Goal: Information Seeking & Learning: Learn about a topic

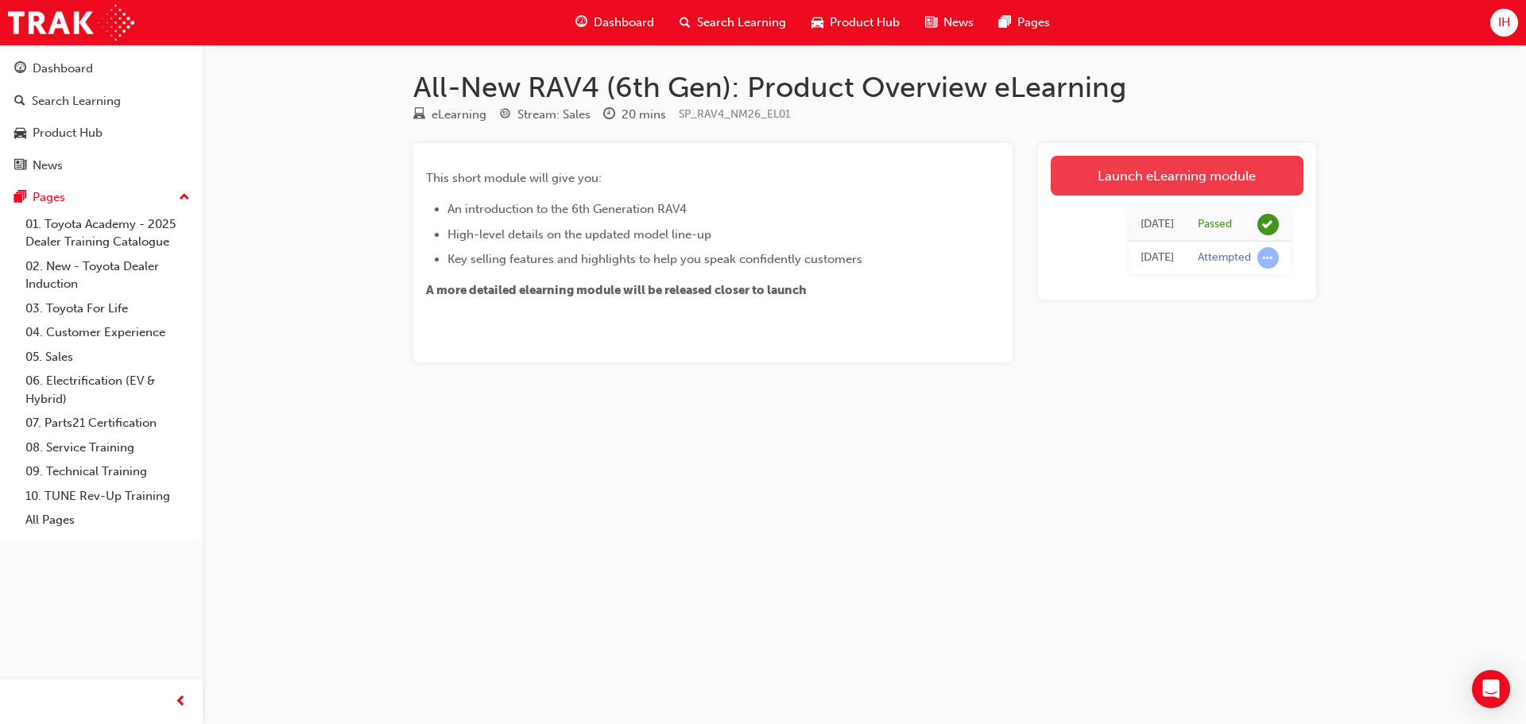
click at [1109, 176] on link "Launch eLearning module" at bounding box center [1177, 176] width 253 height 40
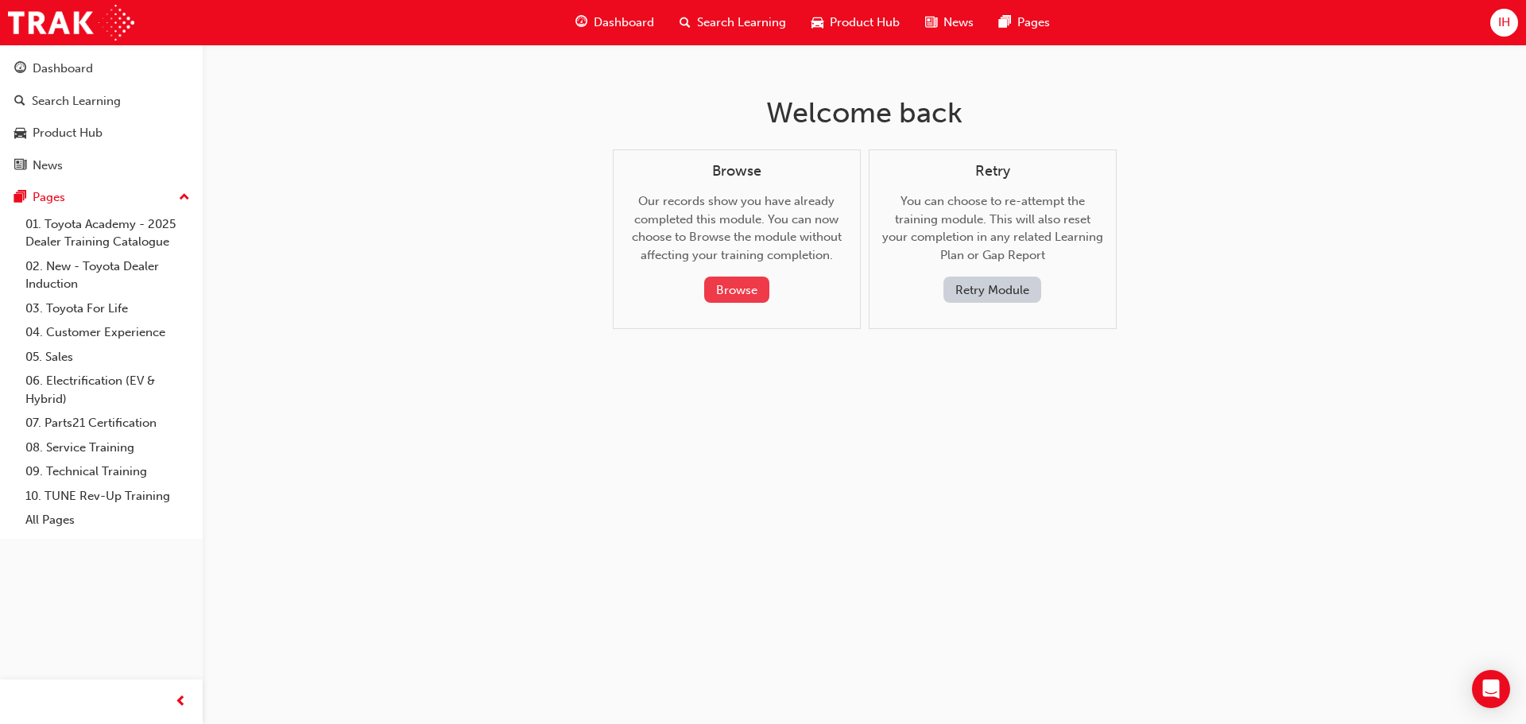
click at [706, 287] on button "Browse" at bounding box center [736, 290] width 65 height 26
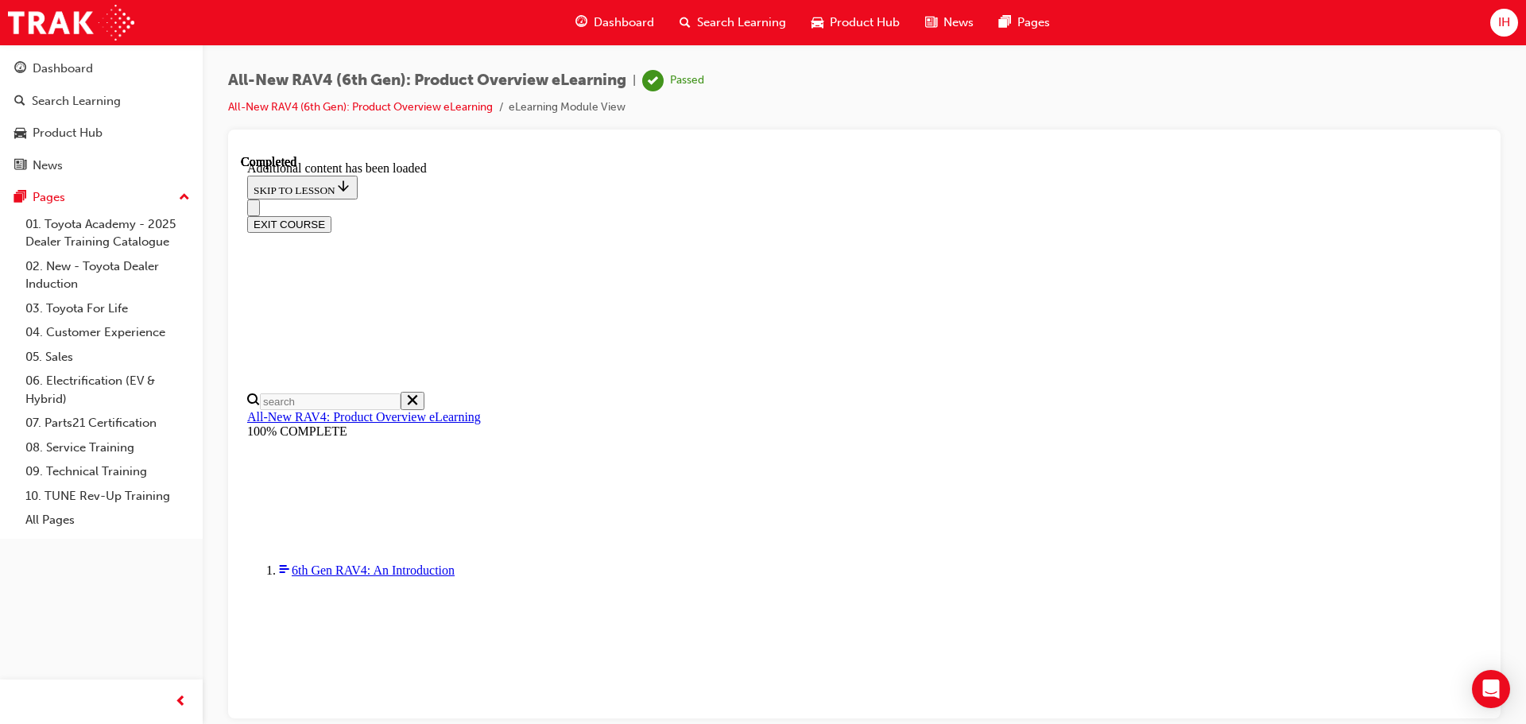
scroll to position [453, 0]
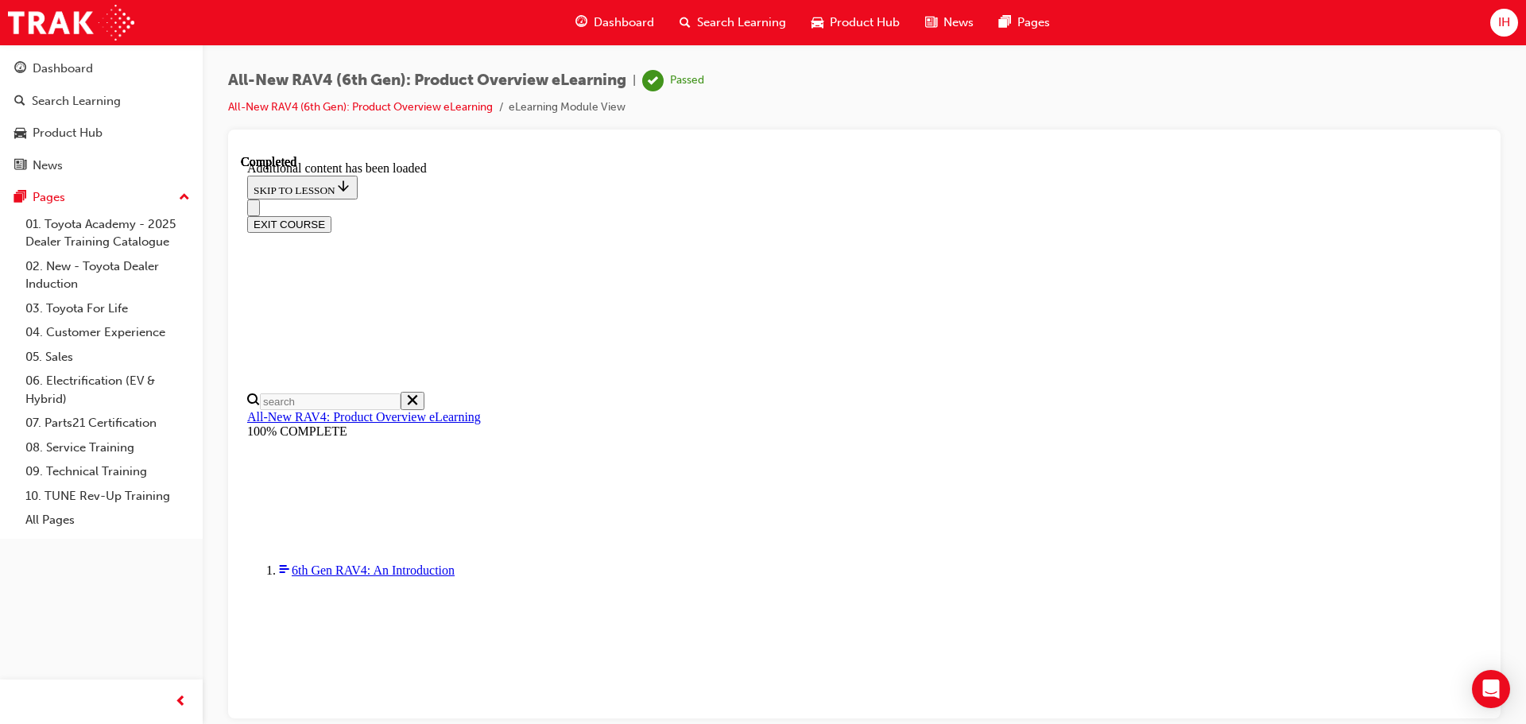
scroll to position [1487, 0]
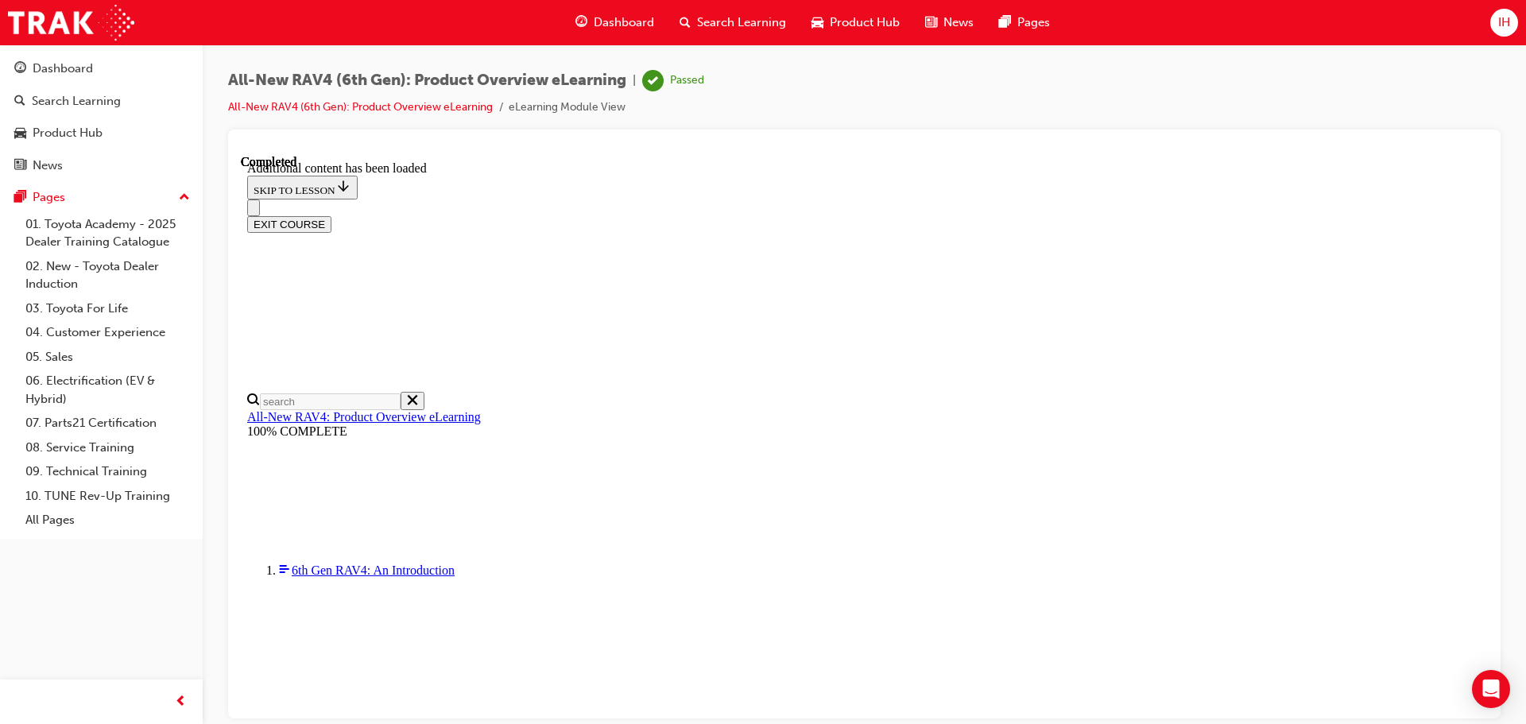
scroll to position [1487, 0]
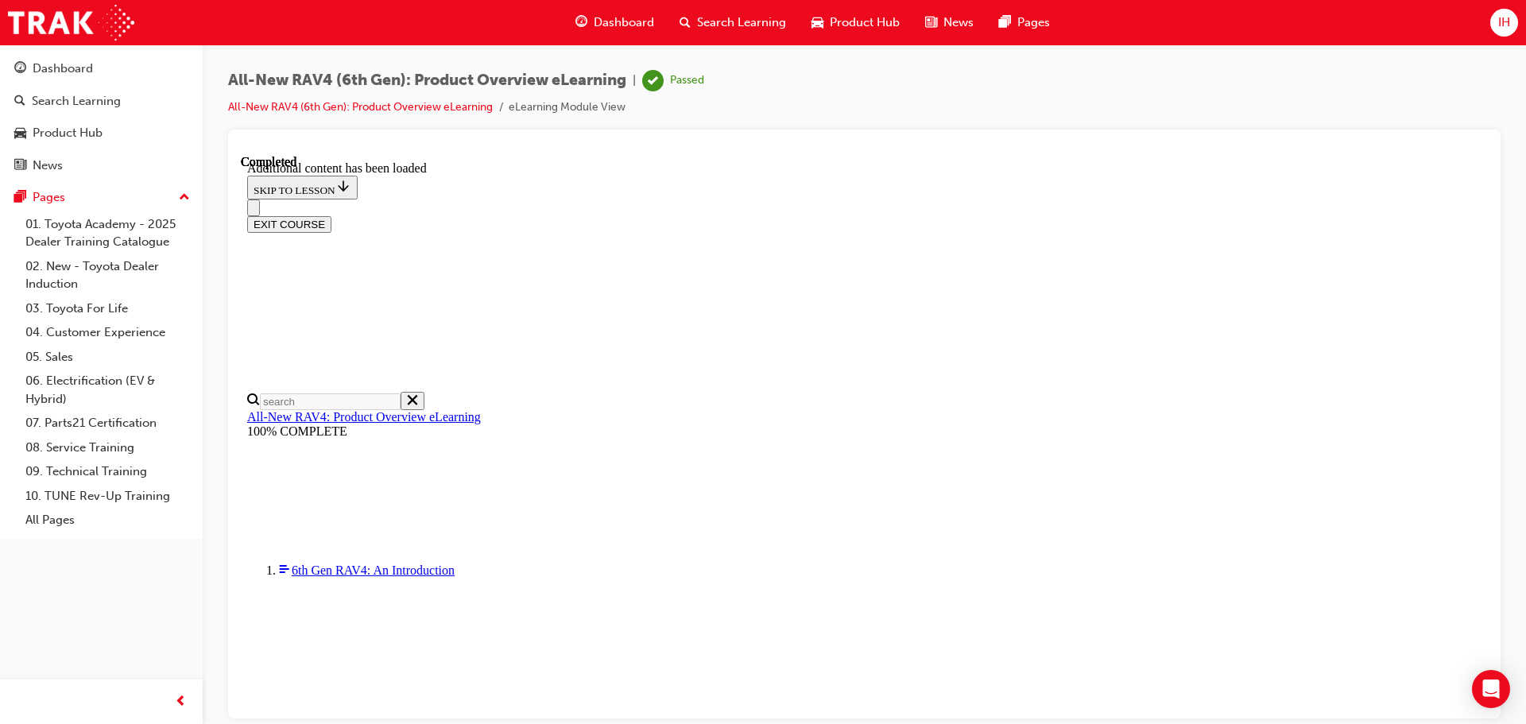
scroll to position [1010, 0]
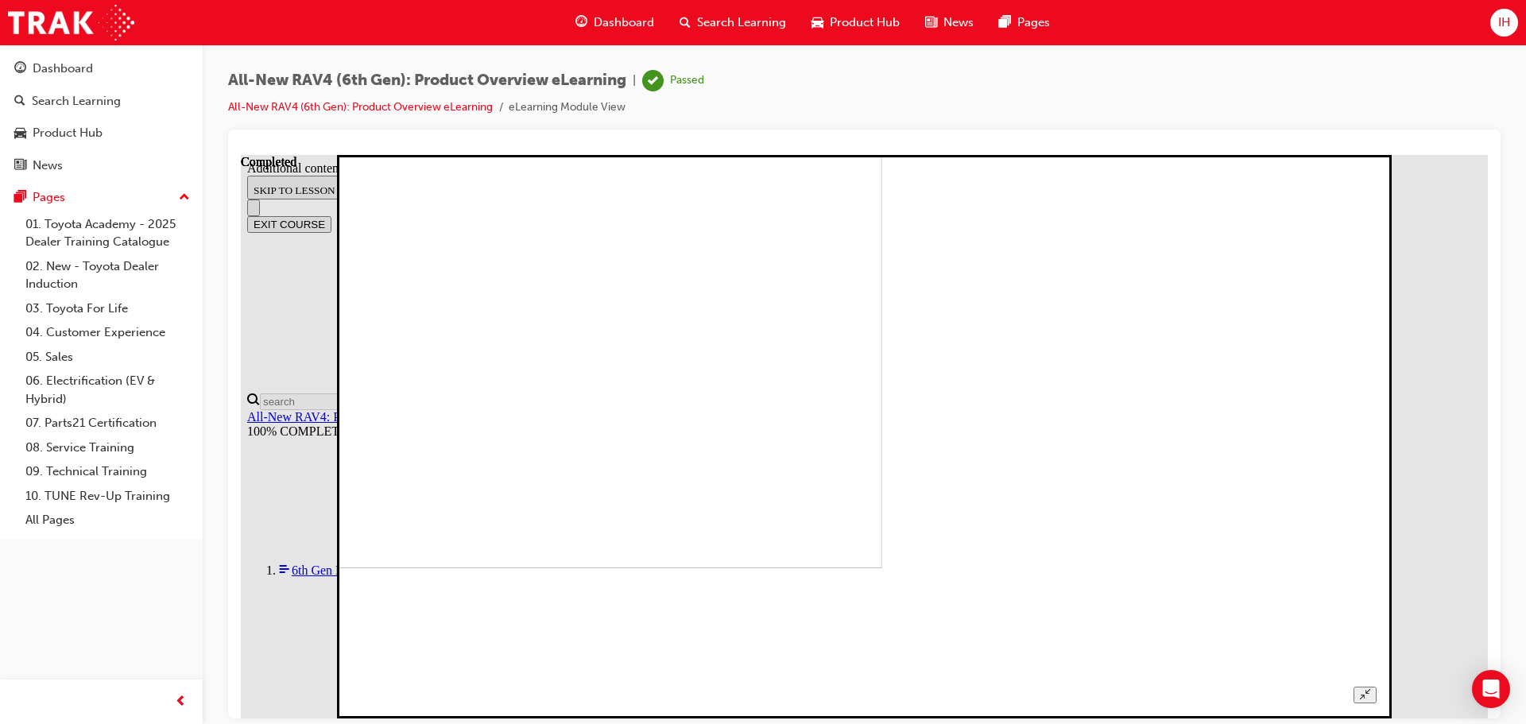
click at [882, 541] on img at bounding box center [381, 286] width 1002 height 564
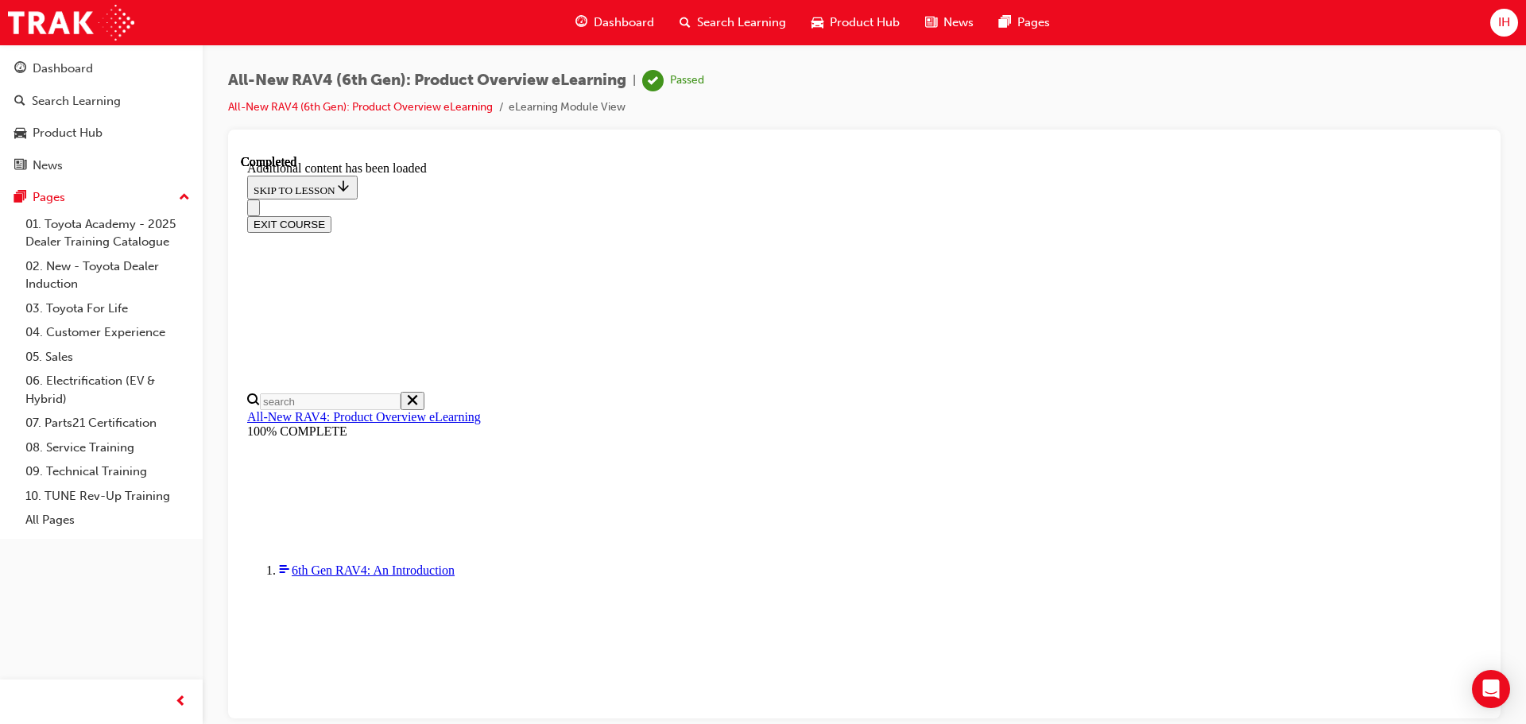
scroll to position [1145, 0]
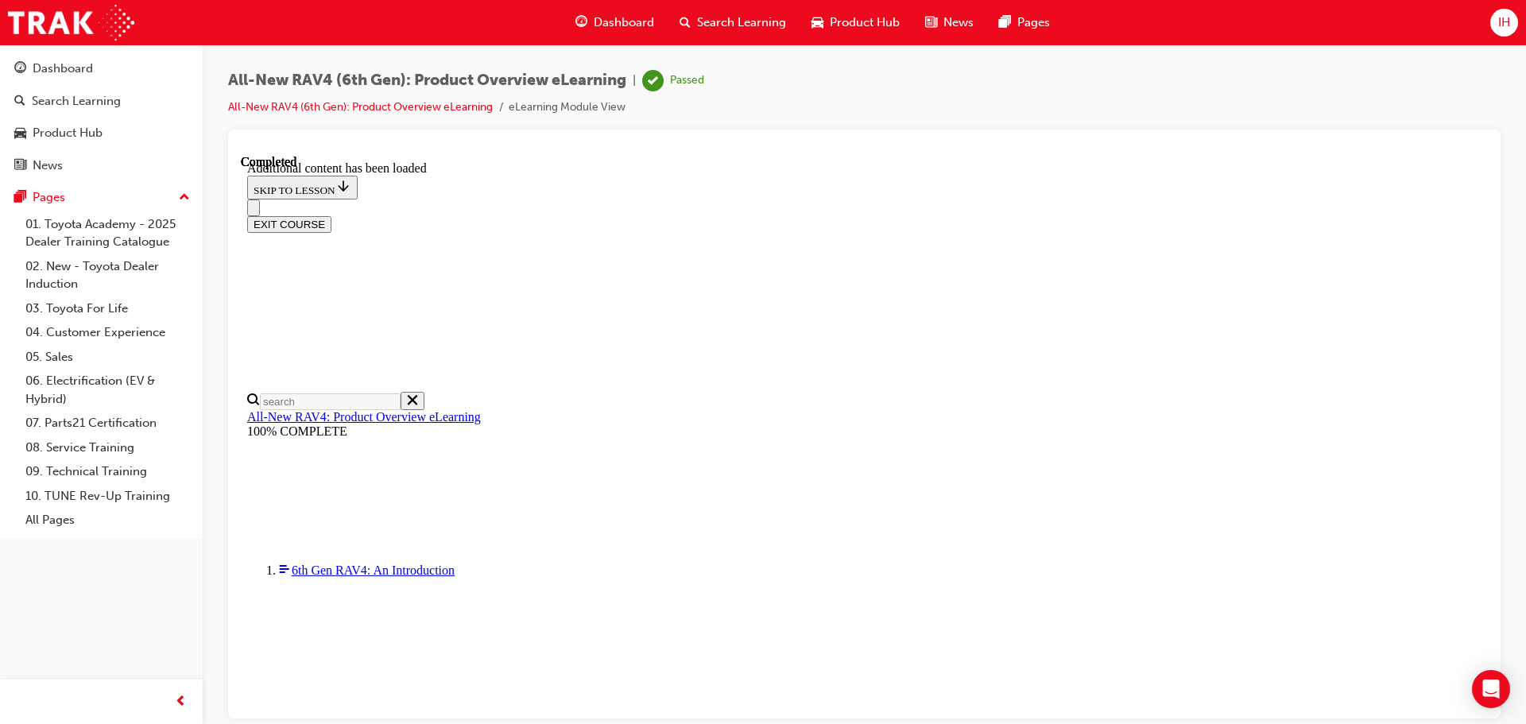
scroll to position [135, 0]
